Goal: Task Accomplishment & Management: Manage account settings

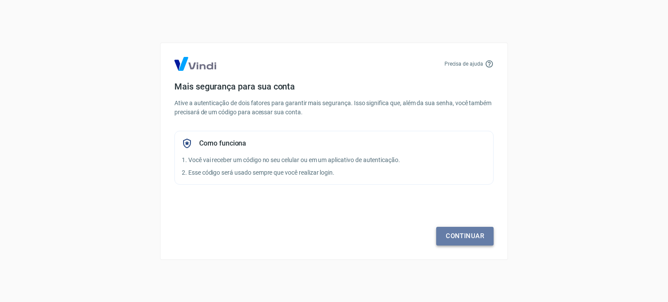
click at [472, 244] on link "Continuar" at bounding box center [464, 236] width 57 height 18
click at [463, 237] on link "Continuar" at bounding box center [464, 236] width 57 height 18
